Goal: Find specific page/section: Find specific page/section

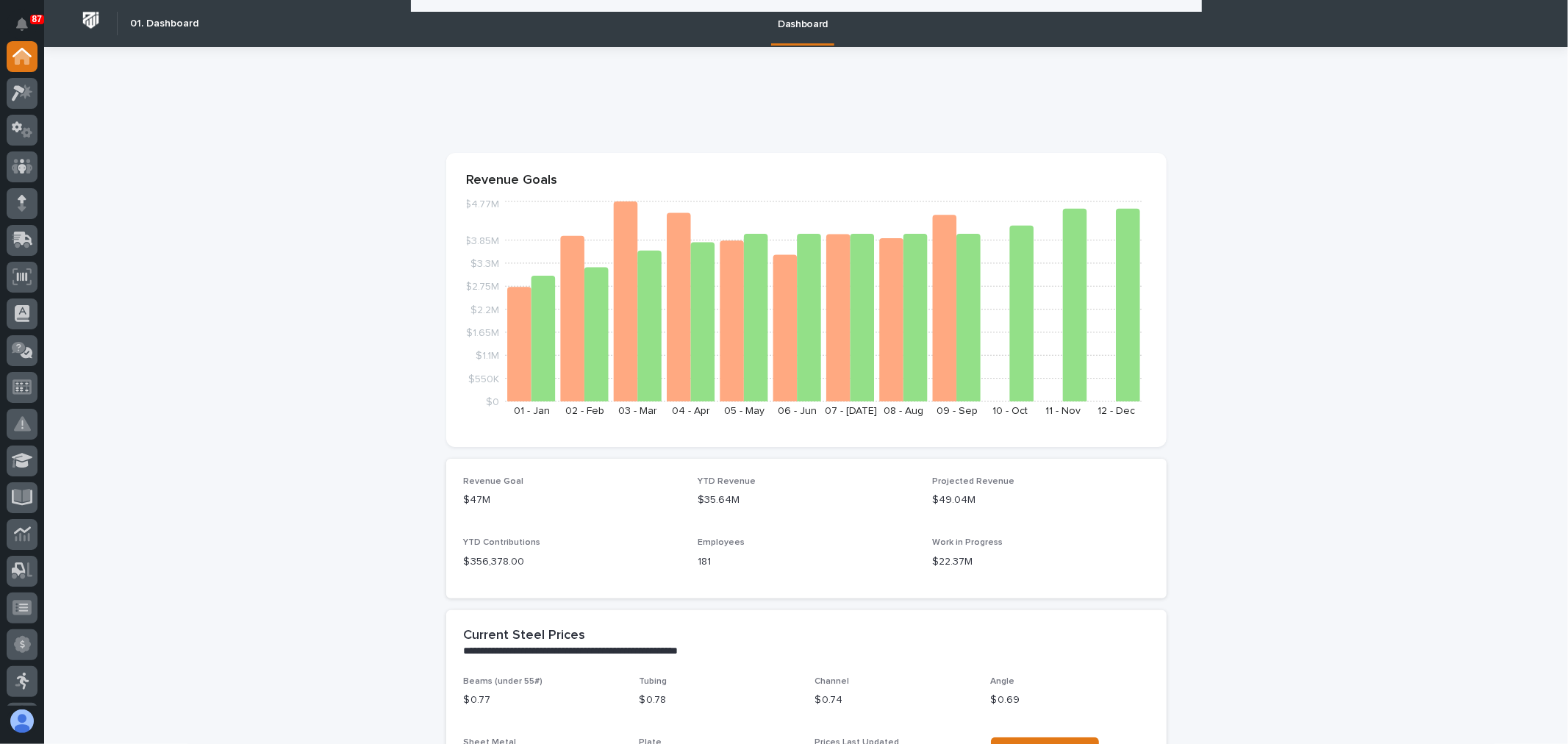
scroll to position [1307, 0]
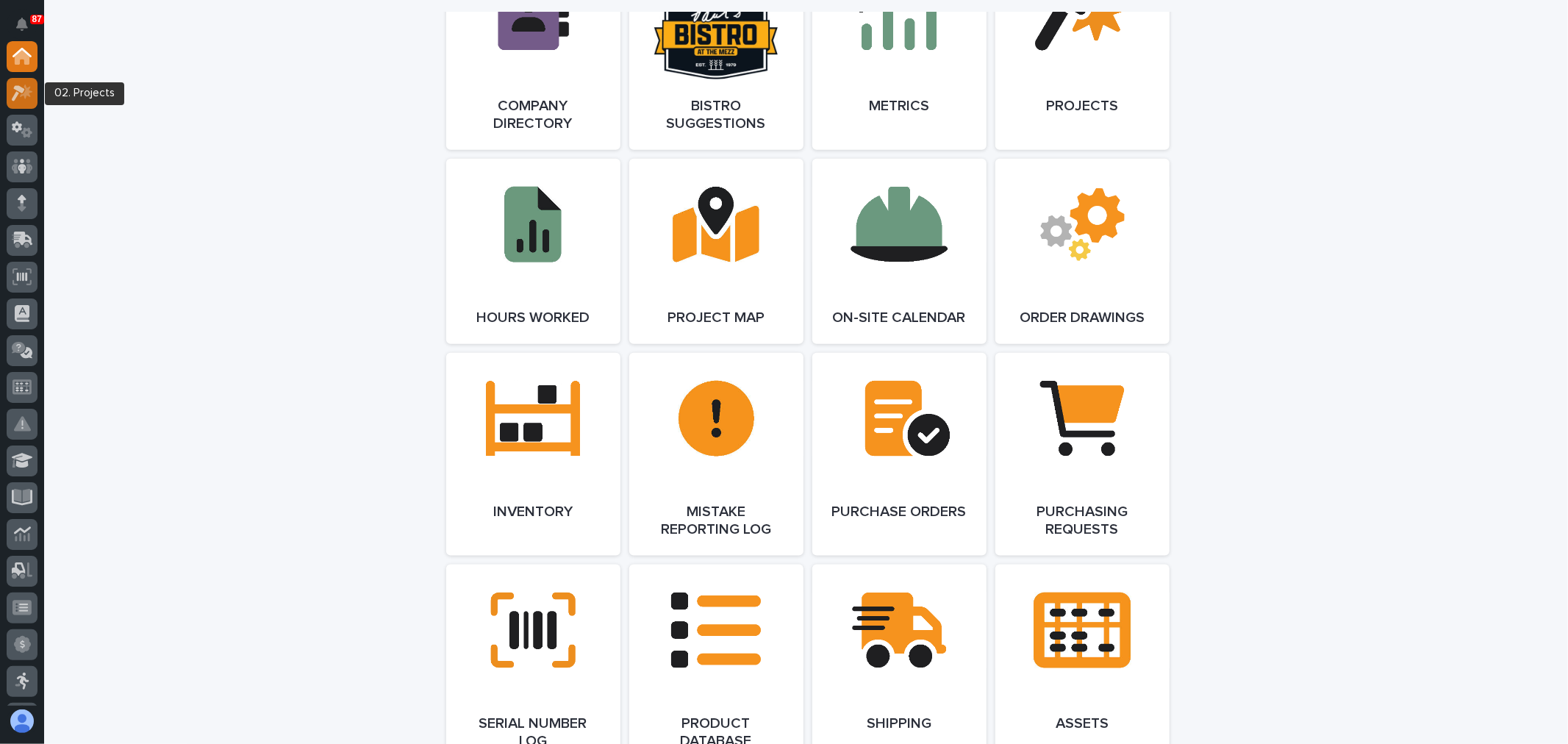
click at [26, 101] on div at bounding box center [22, 93] width 31 height 31
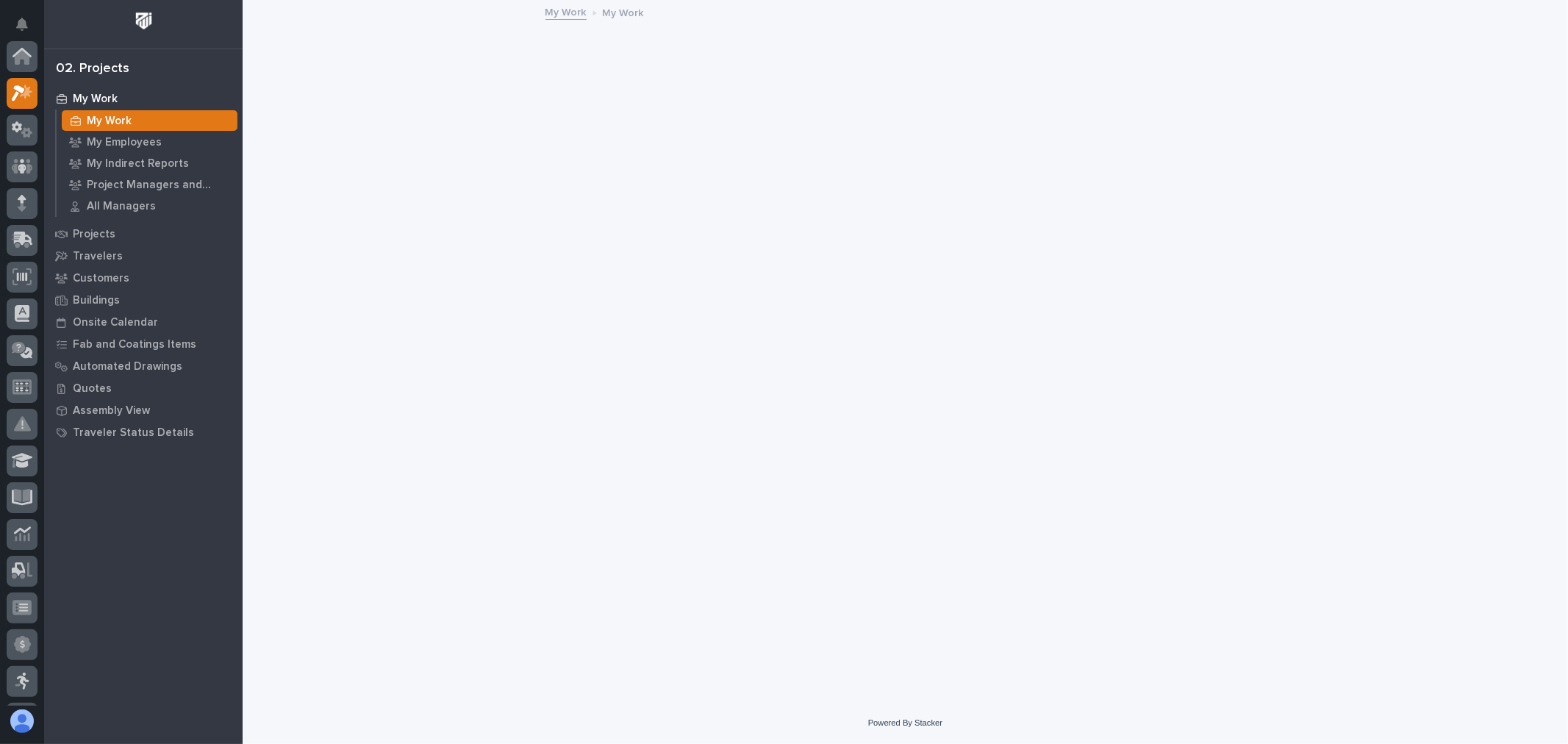
scroll to position [37, 0]
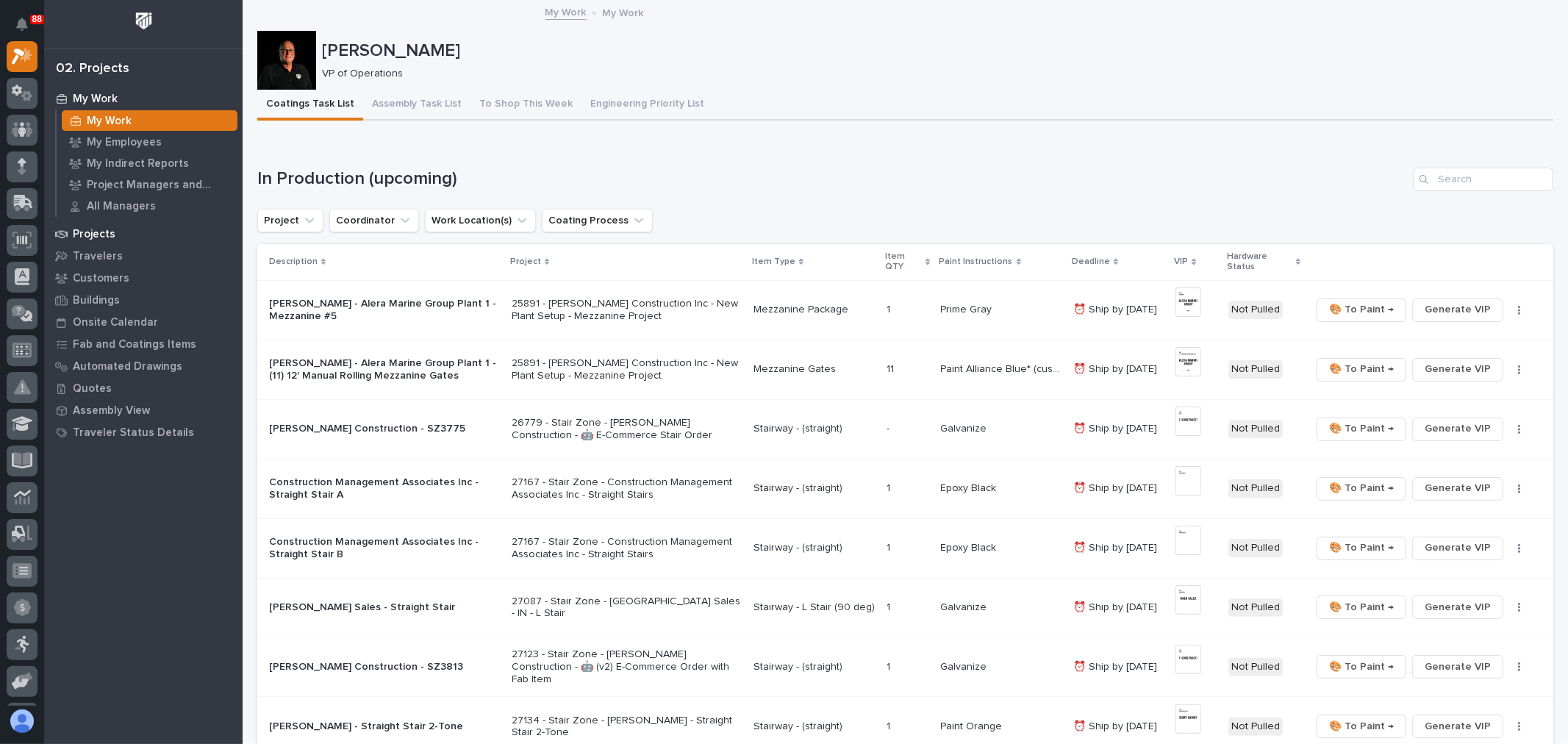
click at [94, 235] on p "Projects" at bounding box center [94, 234] width 43 height 13
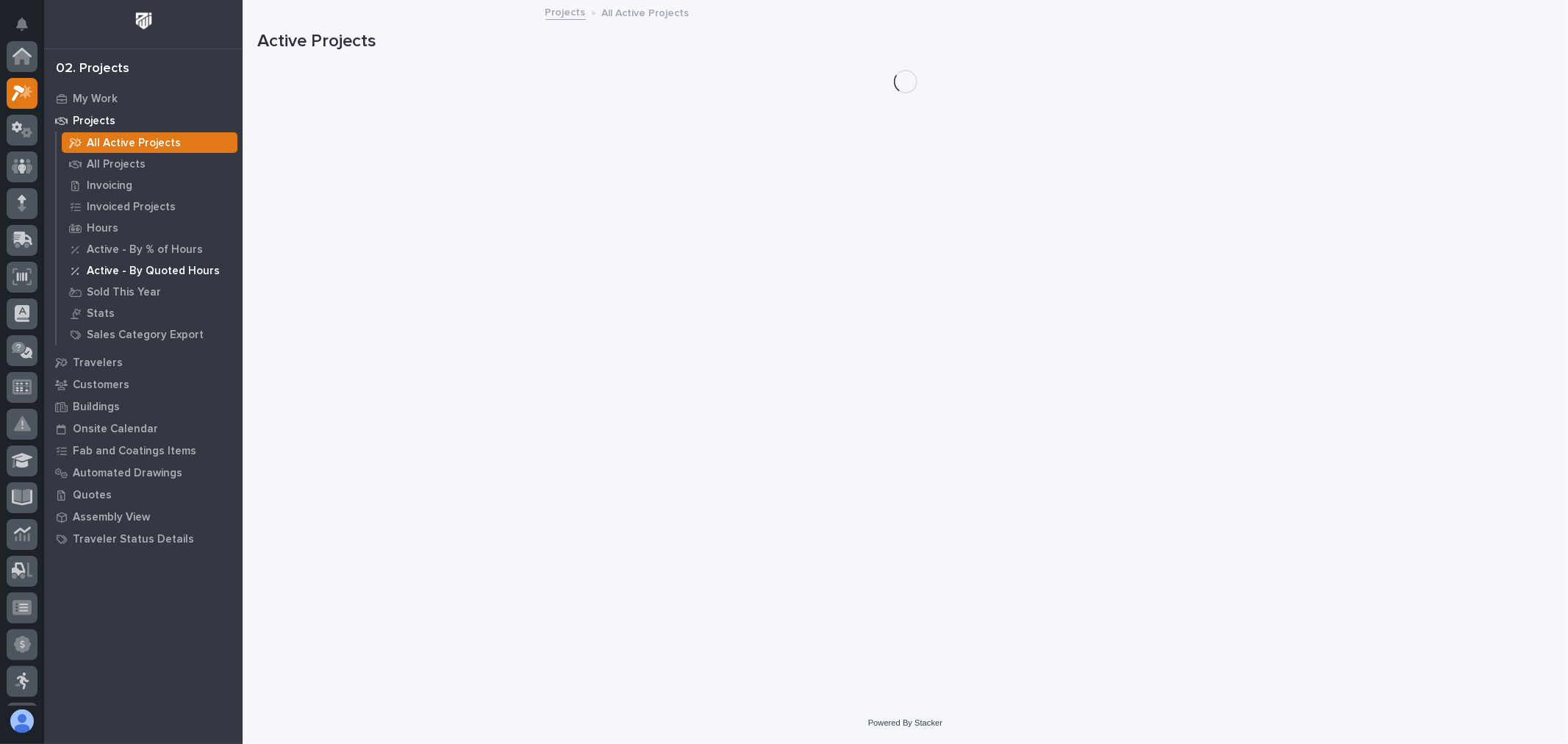
scroll to position [37, 0]
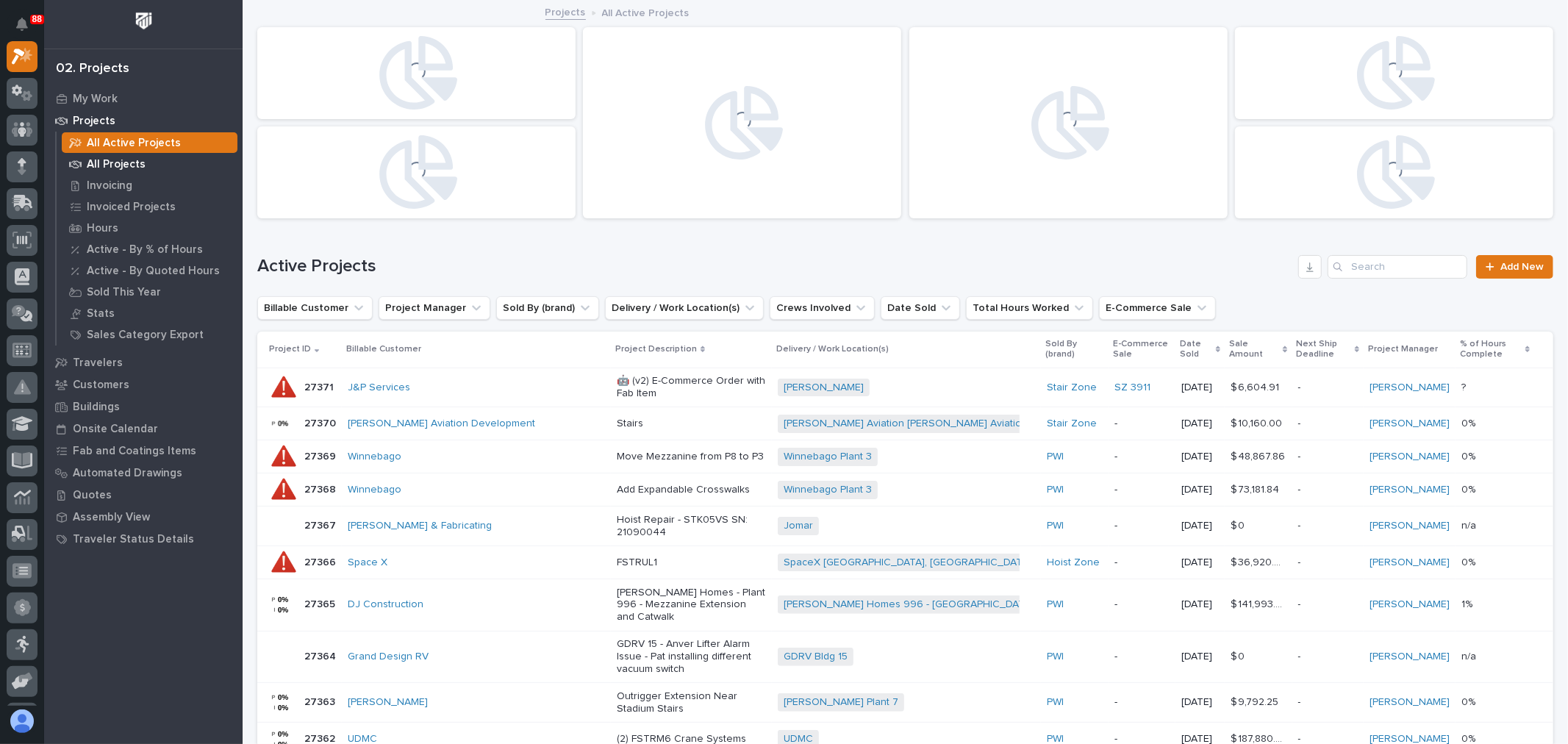
click at [121, 163] on p "All Projects" at bounding box center [116, 164] width 59 height 13
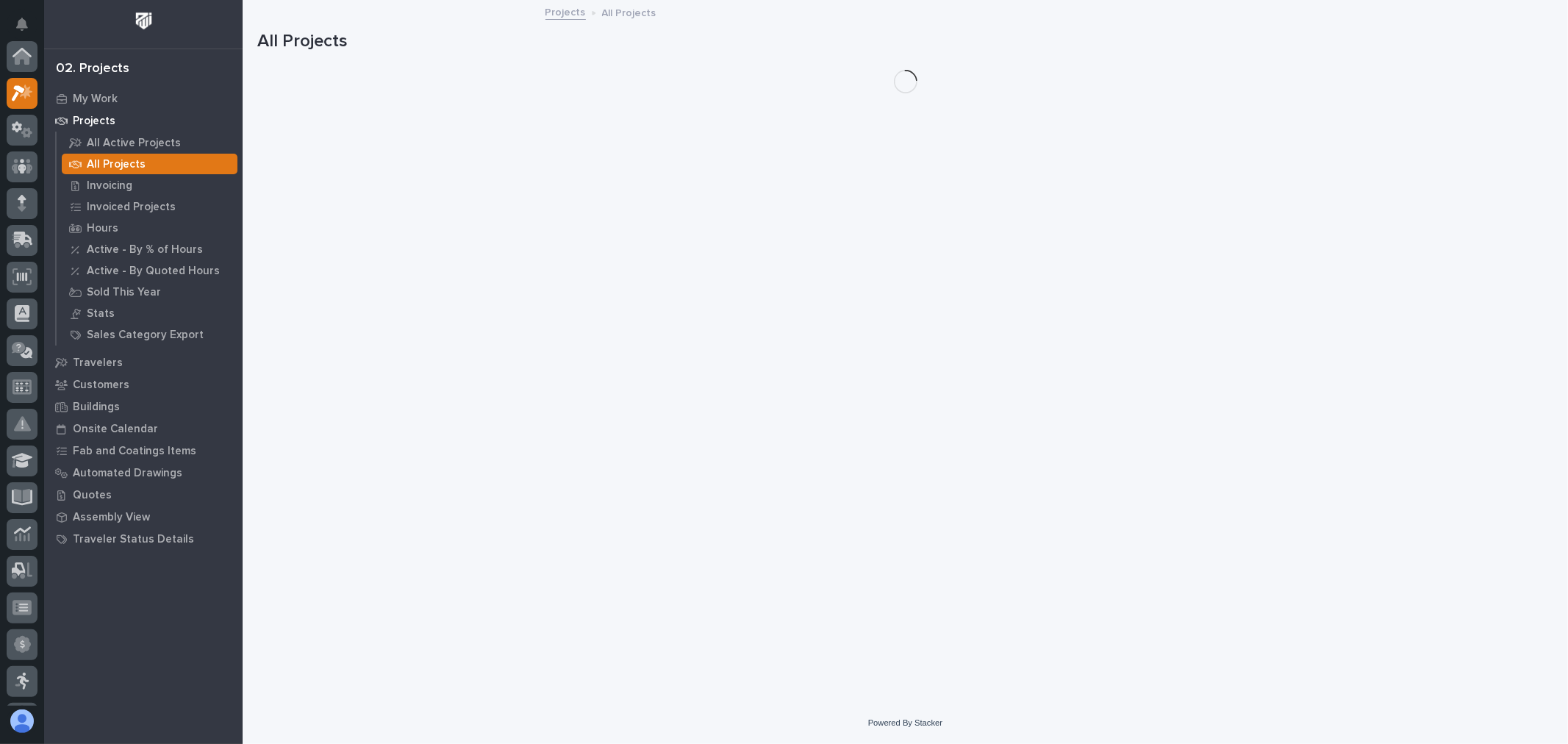
scroll to position [37, 0]
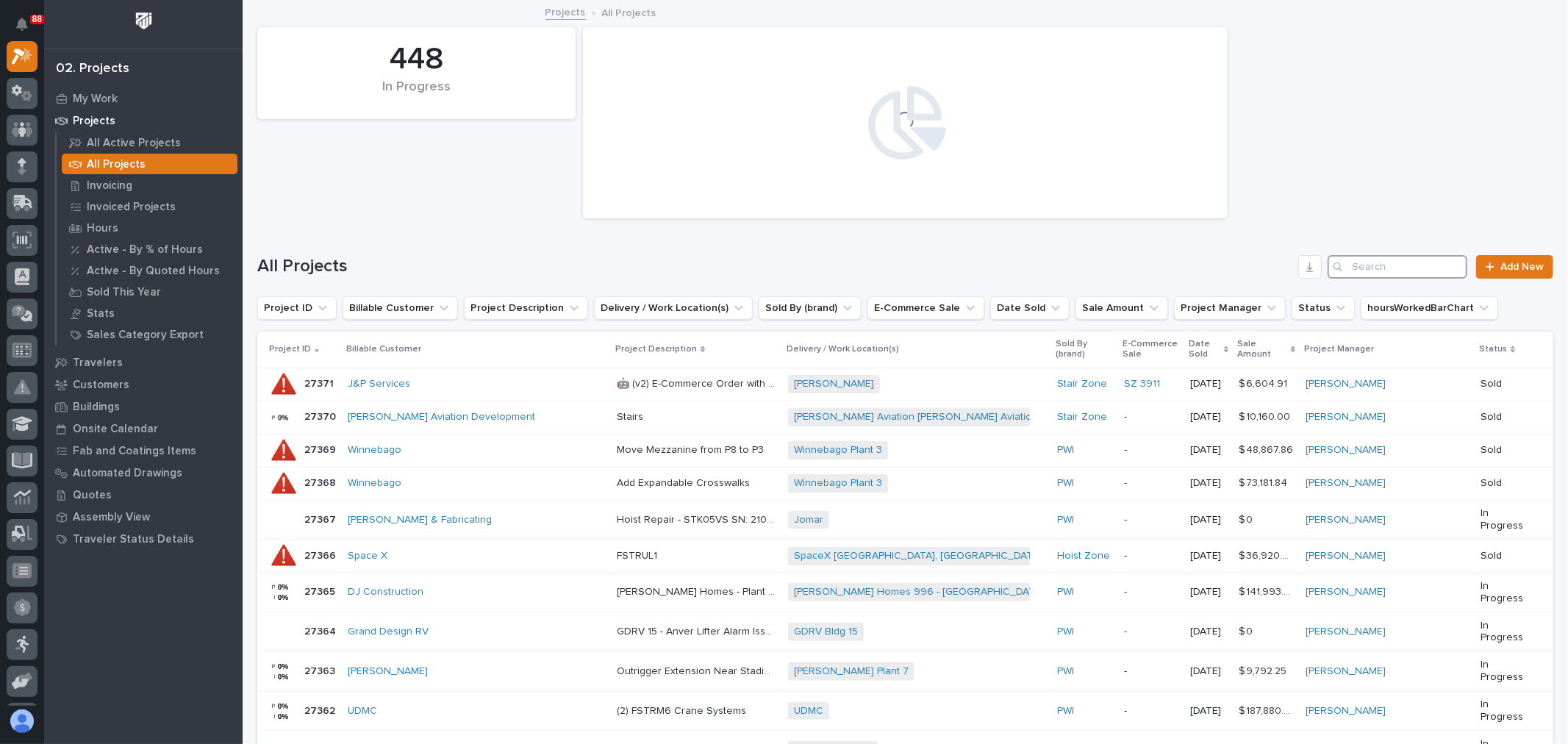
click at [1388, 269] on input "Search" at bounding box center [1398, 267] width 140 height 24
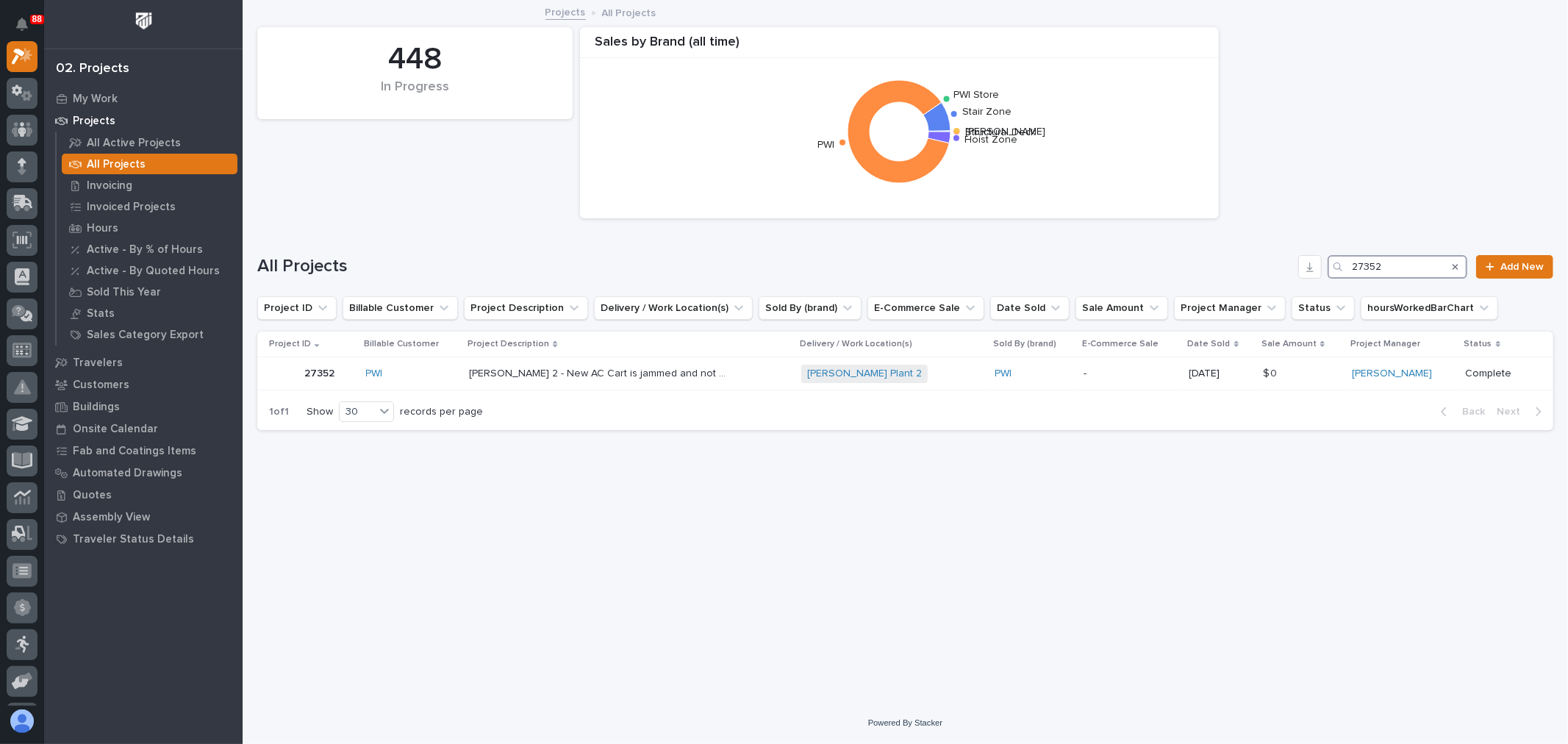
type input "27352"
